Goal: Task Accomplishment & Management: Manage account settings

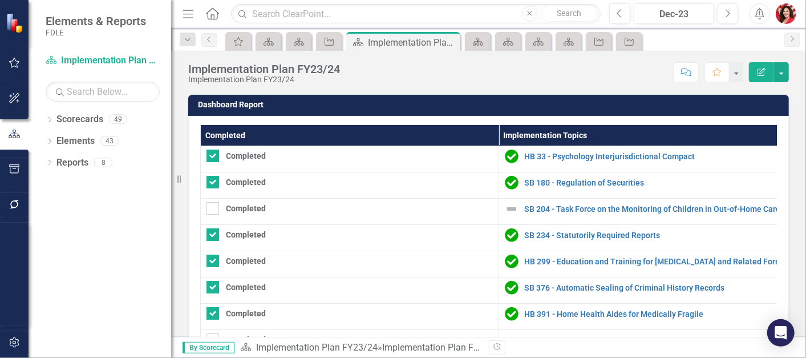
click at [248, 133] on th "Completed" at bounding box center [350, 135] width 298 height 21
click at [248, 133] on th "Completed Sort Ascending" at bounding box center [350, 135] width 298 height 21
checkbox input "true"
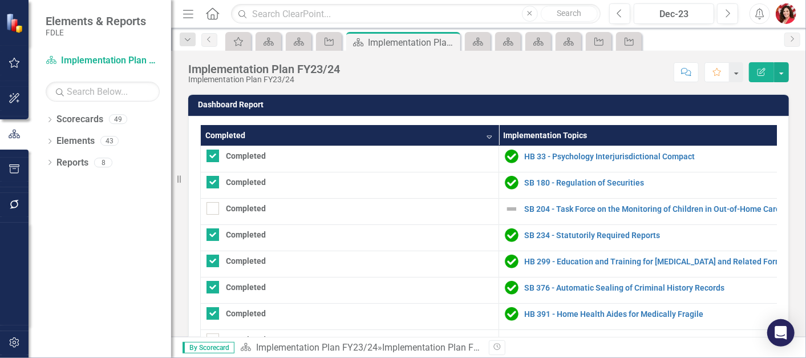
checkbox input "true"
checkbox input "false"
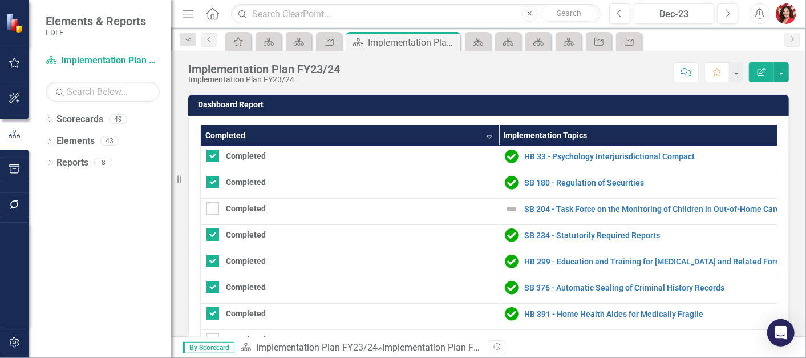
checkbox input "false"
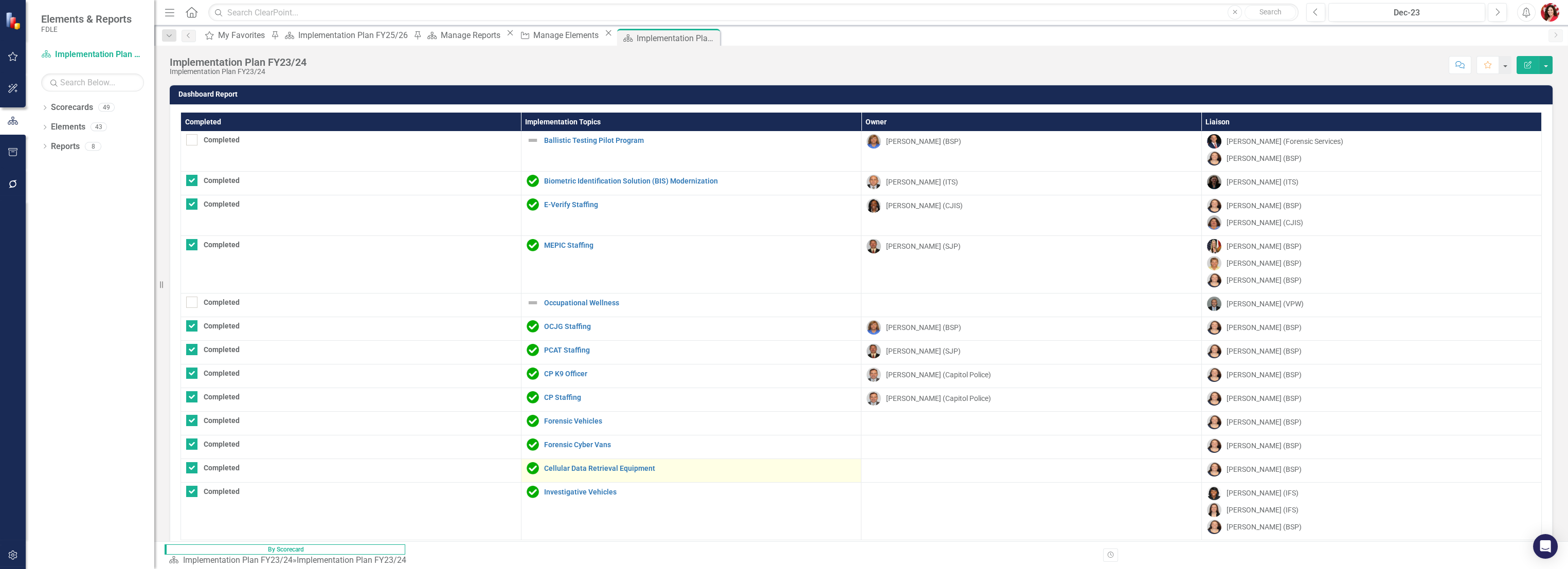
scroll to position [742, 0]
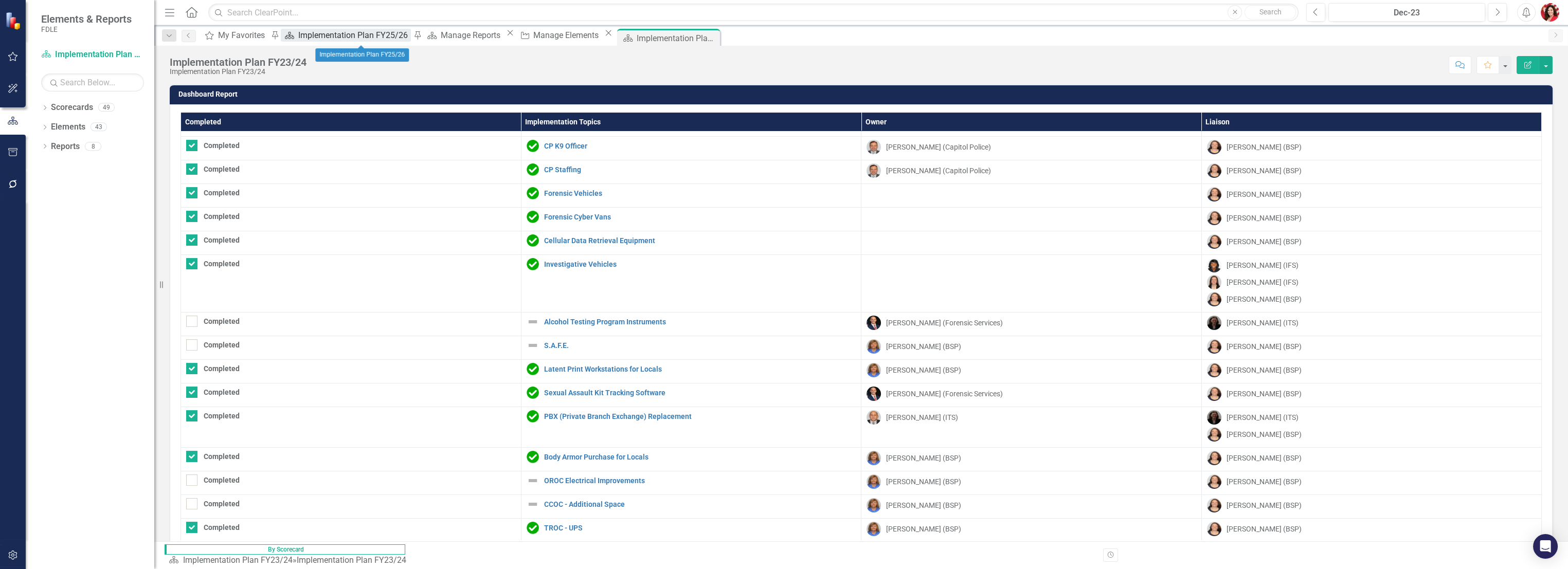
click at [338, 33] on div "Implementation Plan FY25/26" at bounding box center [354, 35] width 113 height 13
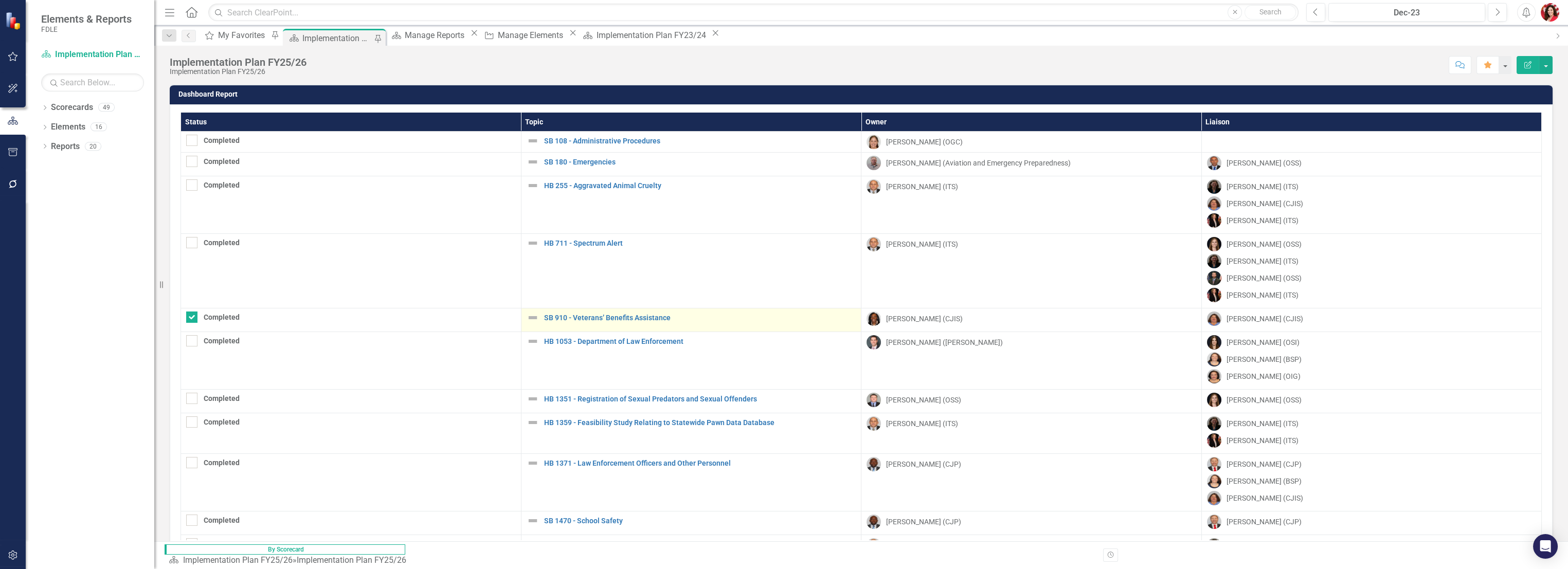
click at [527, 317] on img at bounding box center [533, 318] width 13 height 13
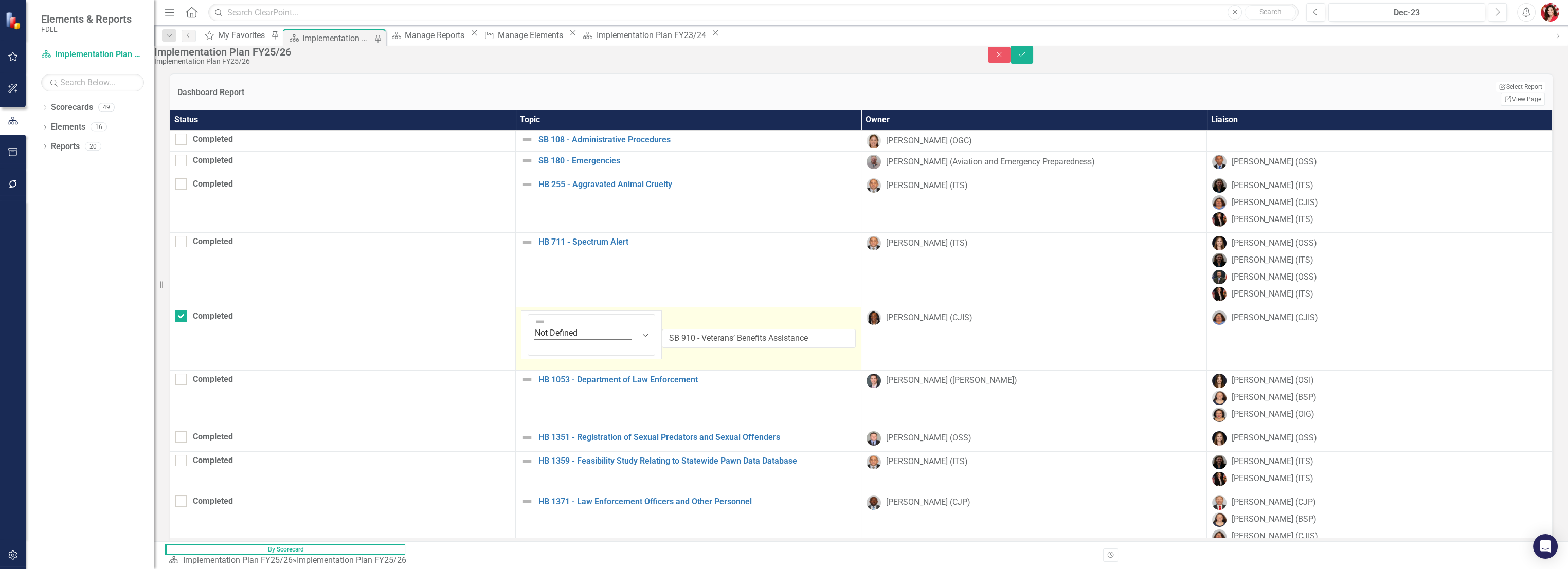
click at [592, 96] on h3 "Dashboard Report" at bounding box center [572, 93] width 789 height 9
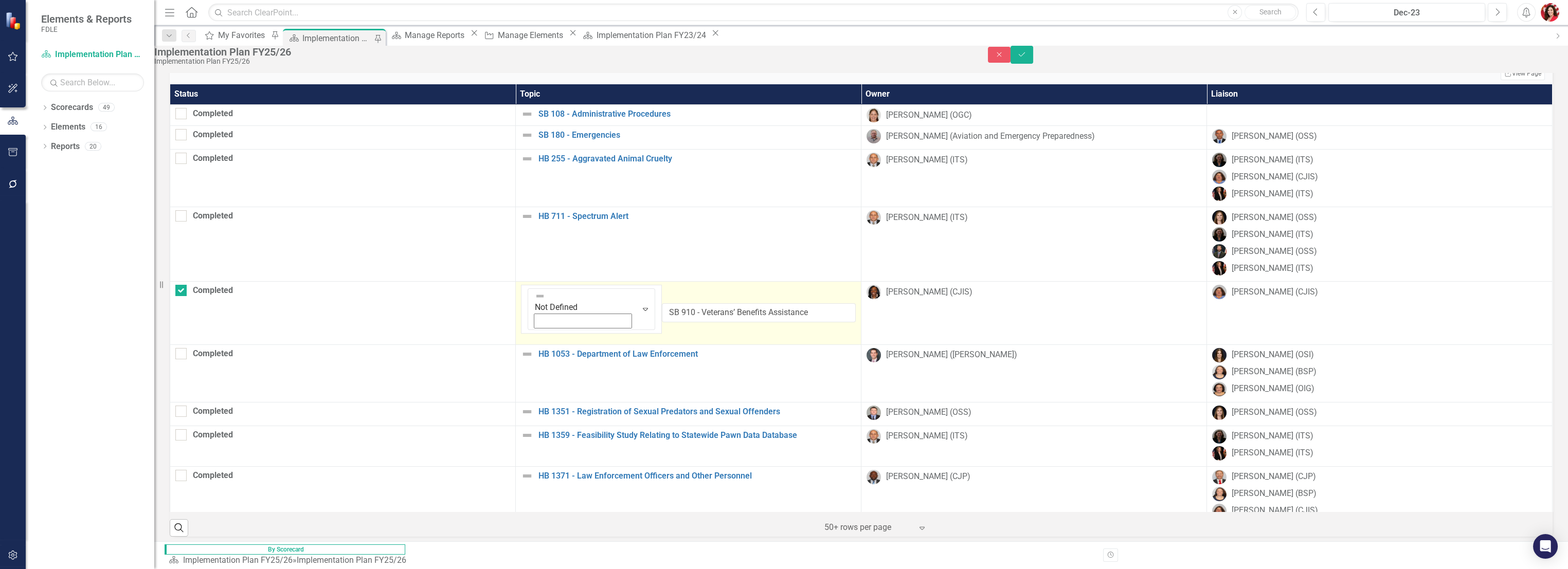
scroll to position [40, 0]
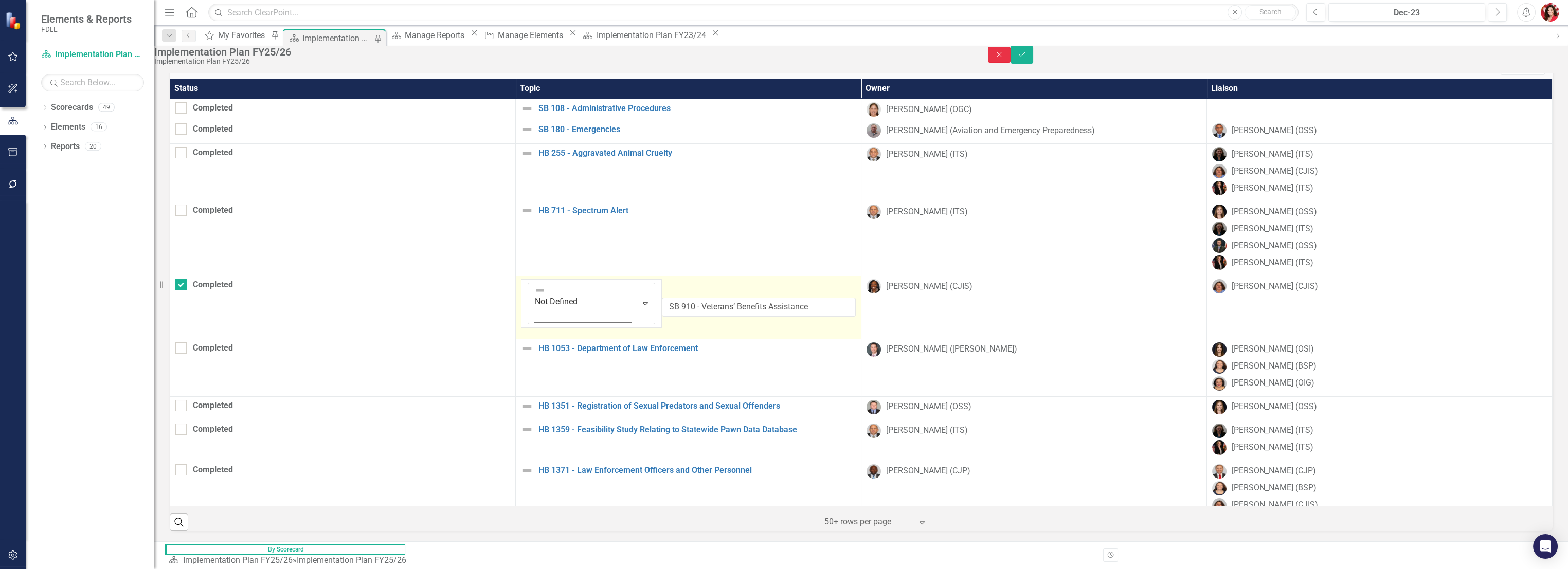
click at [726, 63] on button "Close" at bounding box center [999, 55] width 23 height 16
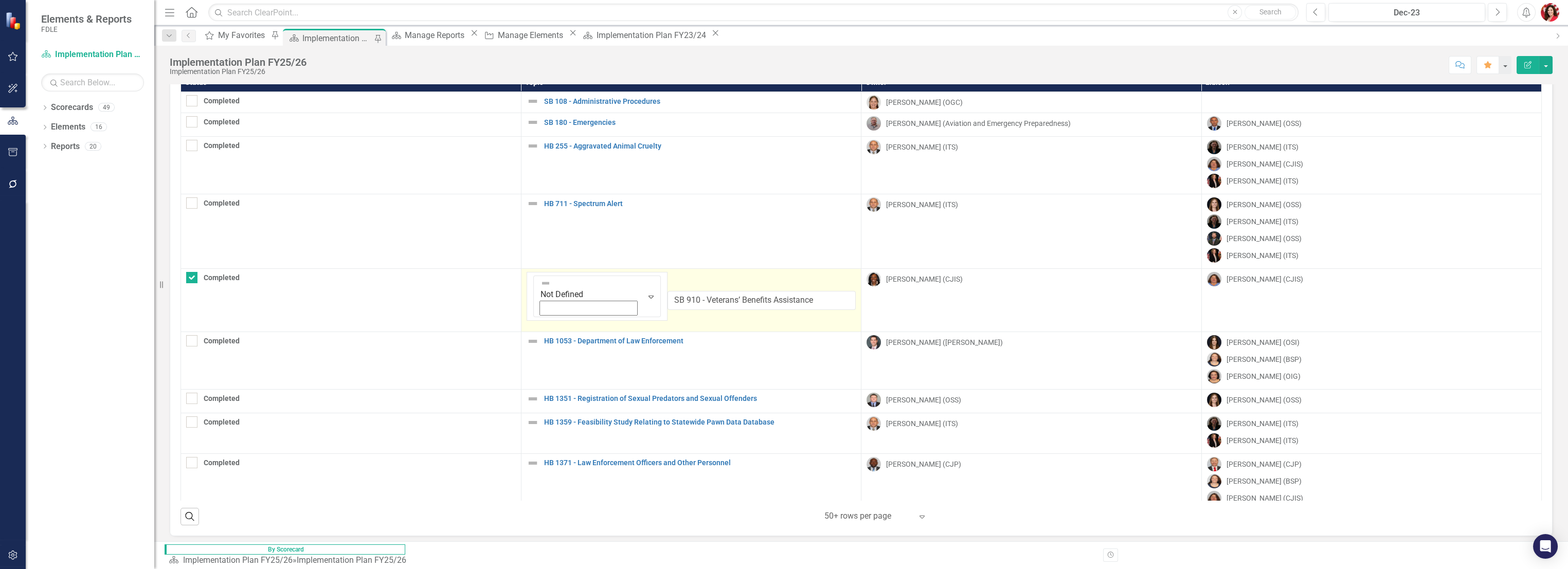
scroll to position [35, 0]
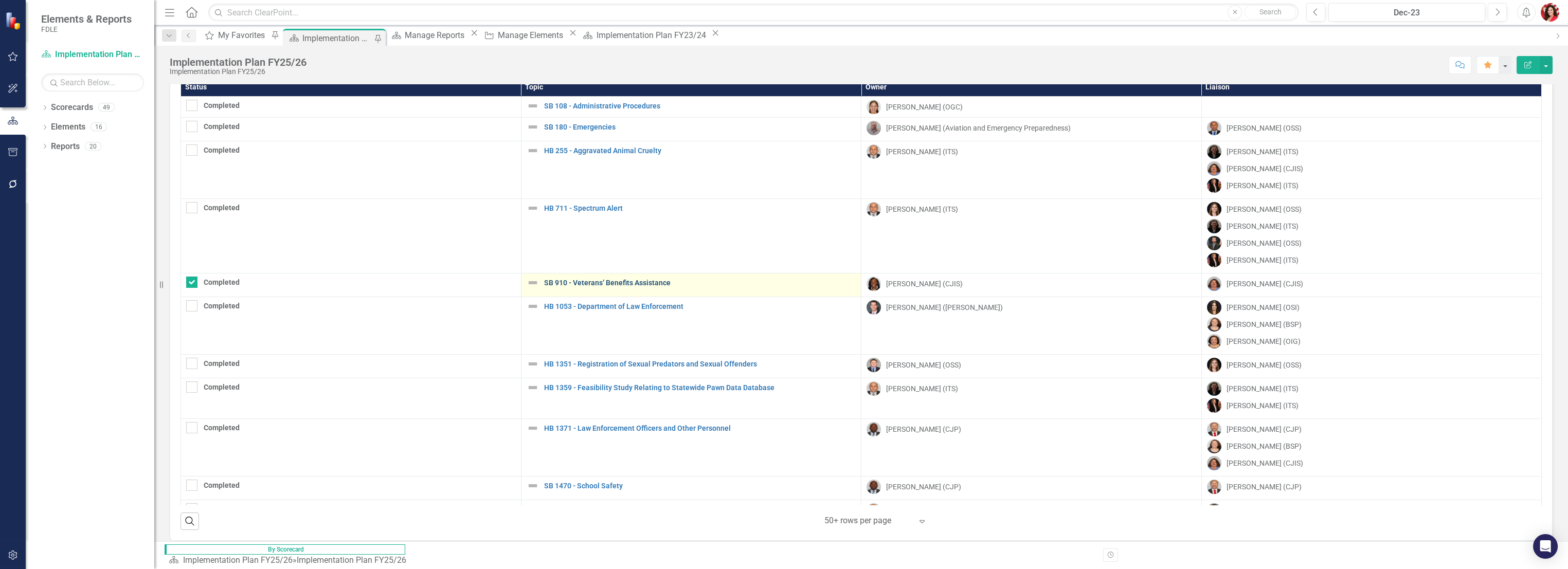
click at [544, 280] on link "SB 910 - Veterans’ Benefits Assistance" at bounding box center [700, 283] width 312 height 8
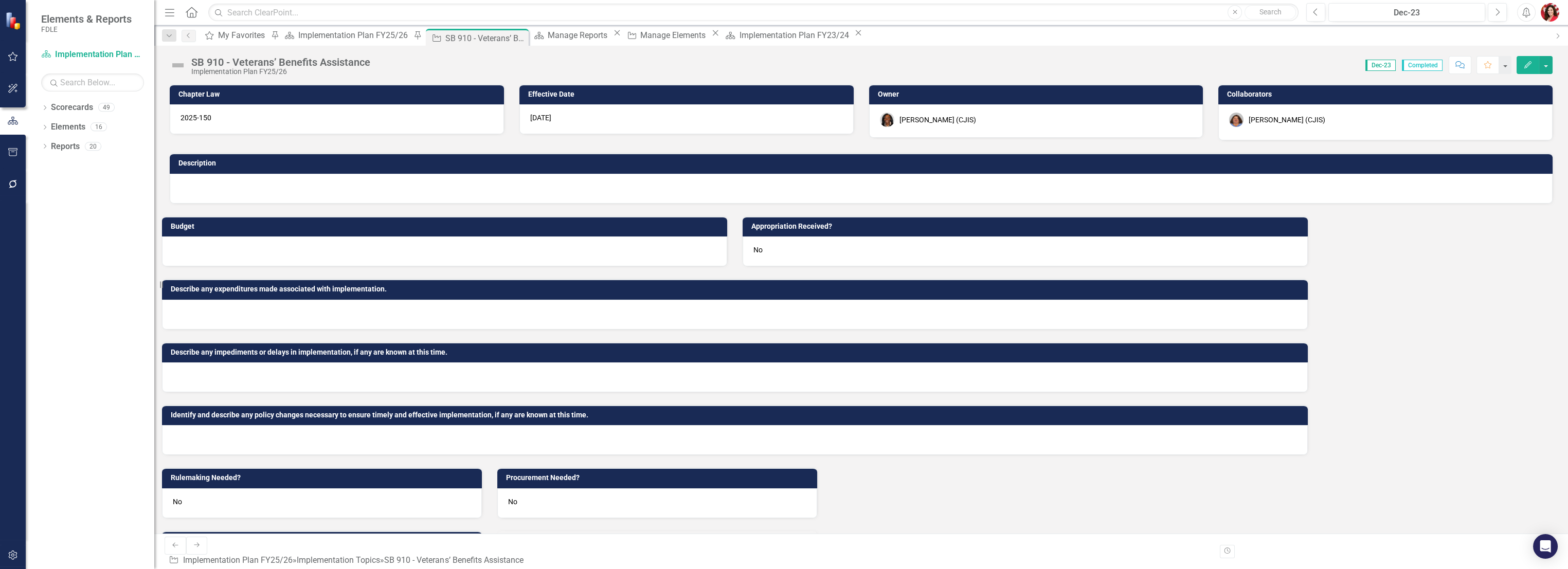
click at [182, 62] on img at bounding box center [178, 65] width 16 height 16
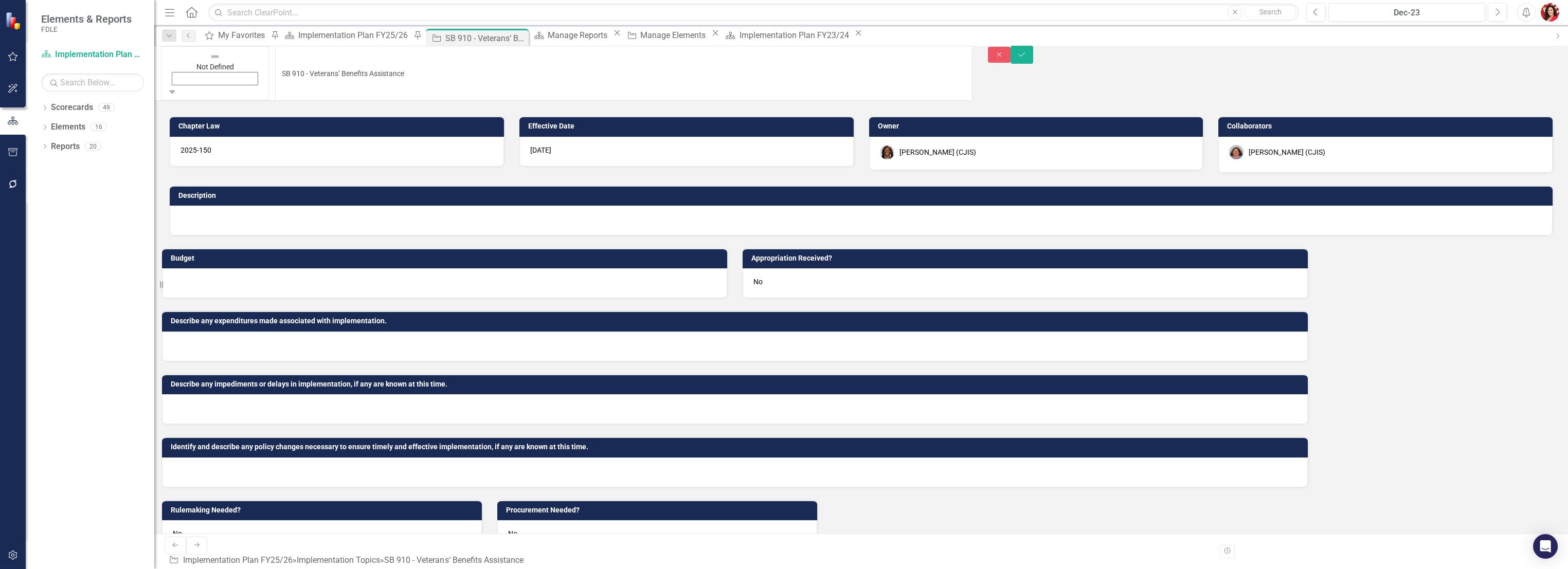
click at [726, 57] on icon "Save" at bounding box center [1022, 54] width 9 height 7
